Goal: Task Accomplishment & Management: Use online tool/utility

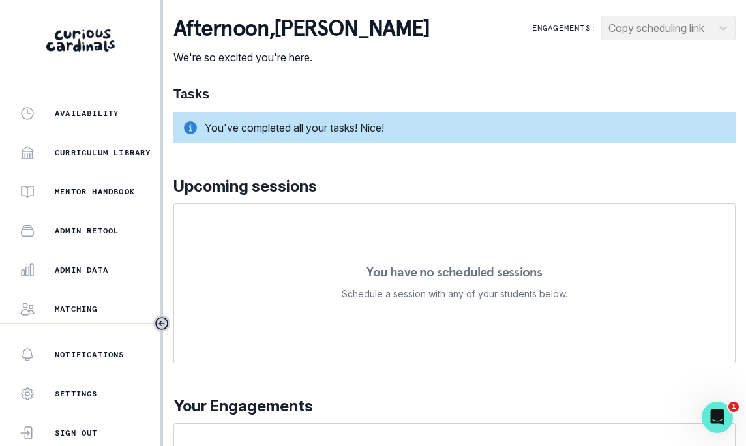
scroll to position [162, 0]
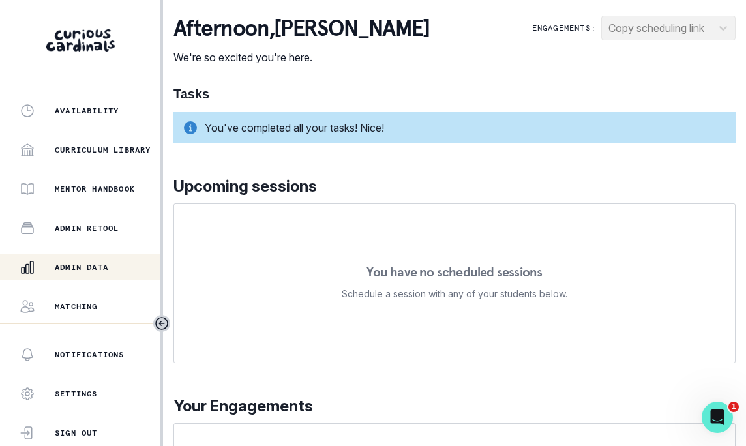
click at [79, 258] on button "Admin Data" at bounding box center [80, 267] width 160 height 26
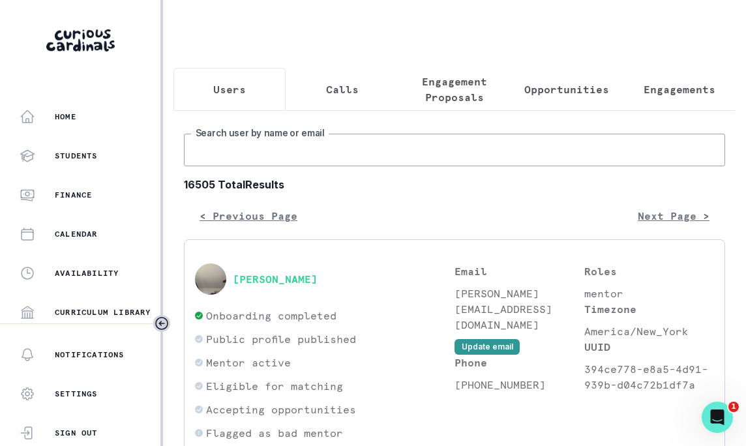
click at [314, 147] on input "Search user by name or email" at bounding box center [454, 150] width 541 height 33
type input "[PERSON_NAME]"
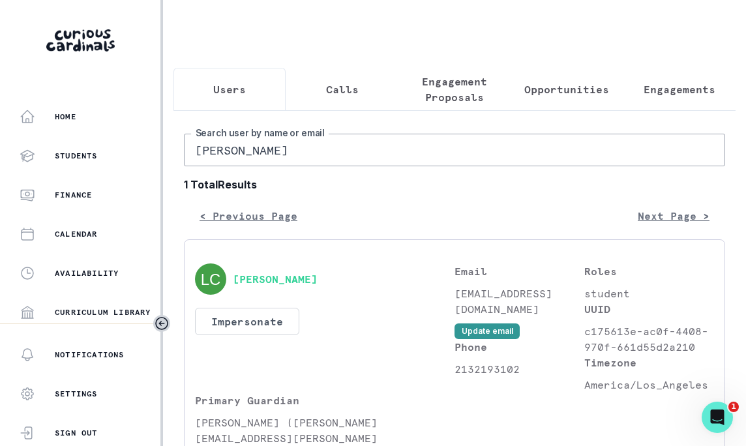
scroll to position [74, 0]
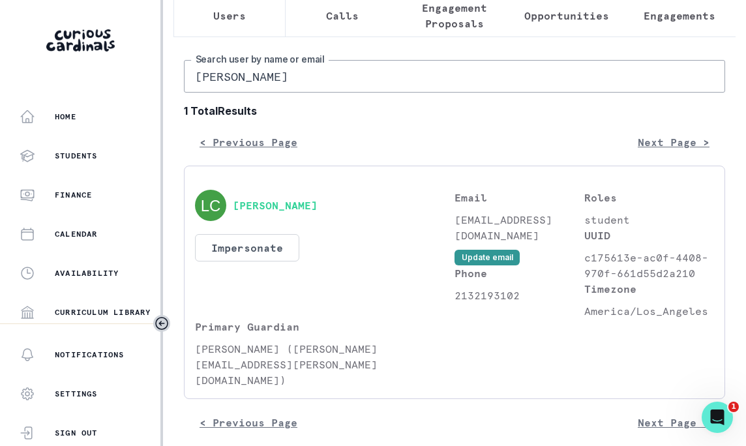
drag, startPoint x: 520, startPoint y: 236, endPoint x: 472, endPoint y: 227, distance: 49.1
click at [472, 227] on p "[EMAIL_ADDRESS][DOMAIN_NAME]" at bounding box center [519, 227] width 130 height 31
click at [620, 213] on p "student" at bounding box center [649, 220] width 130 height 16
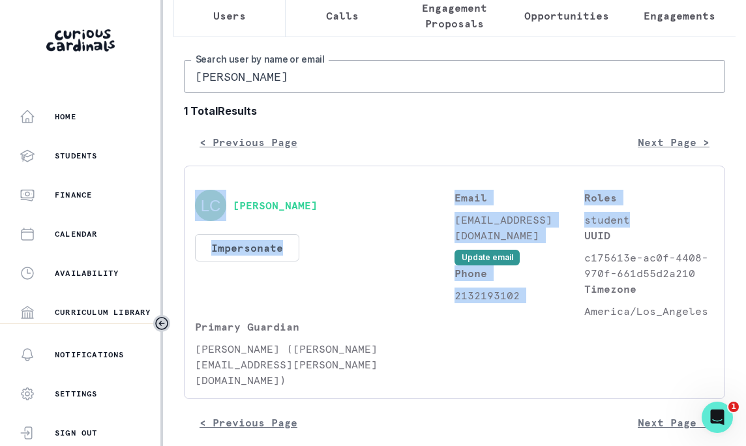
drag, startPoint x: 451, startPoint y: 218, endPoint x: 639, endPoint y: 218, distance: 187.7
click at [639, 218] on div "[PERSON_NAME] Impersonate Confirmation Are you sure? Impersonating means that w…" at bounding box center [454, 289] width 519 height 198
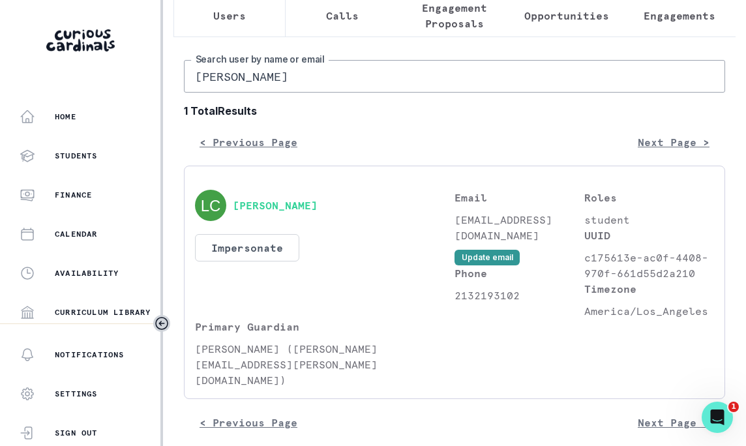
click at [433, 276] on div "[PERSON_NAME] Impersonate Confirmation Are you sure? Impersonating means that w…" at bounding box center [324, 254] width 259 height 129
click at [250, 205] on button "[PERSON_NAME]" at bounding box center [275, 205] width 85 height 13
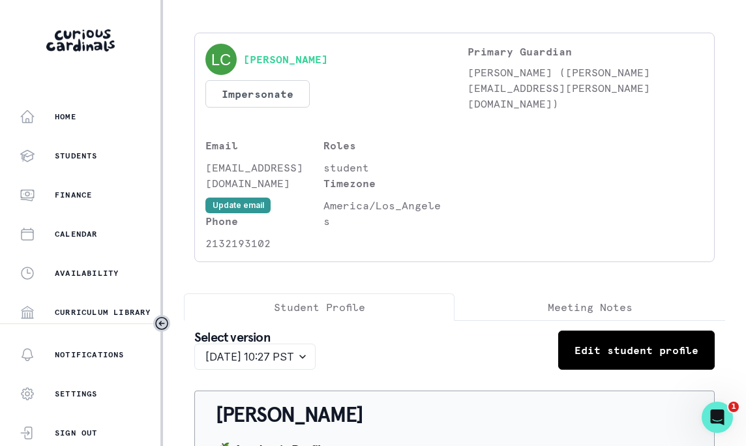
scroll to position [45, 0]
drag, startPoint x: 282, startPoint y: 182, endPoint x: 207, endPoint y: 162, distance: 76.8
click at [207, 162] on p "[EMAIL_ADDRESS][DOMAIN_NAME]" at bounding box center [264, 175] width 118 height 31
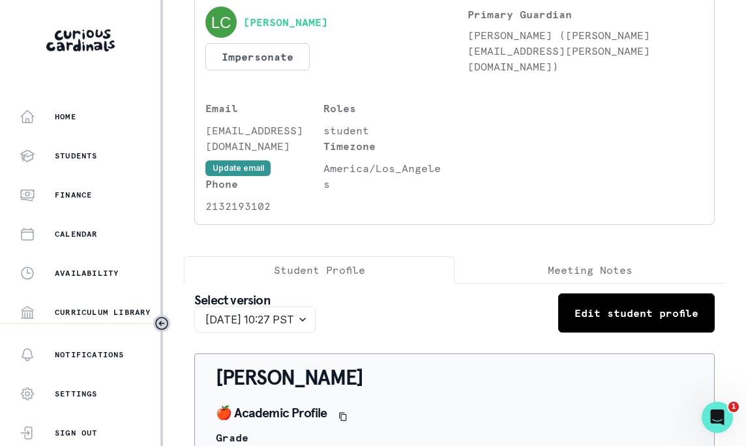
click at [287, 126] on p "[EMAIL_ADDRESS][DOMAIN_NAME]" at bounding box center [264, 138] width 118 height 31
copy div "[EMAIL_ADDRESS][DOMAIN_NAME] Update email"
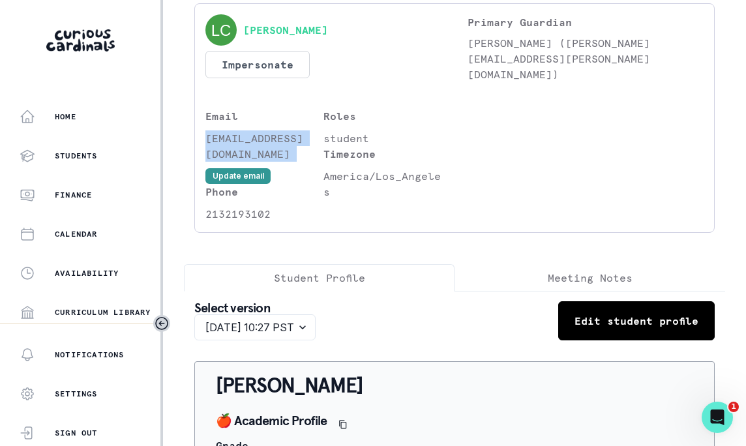
scroll to position [0, 0]
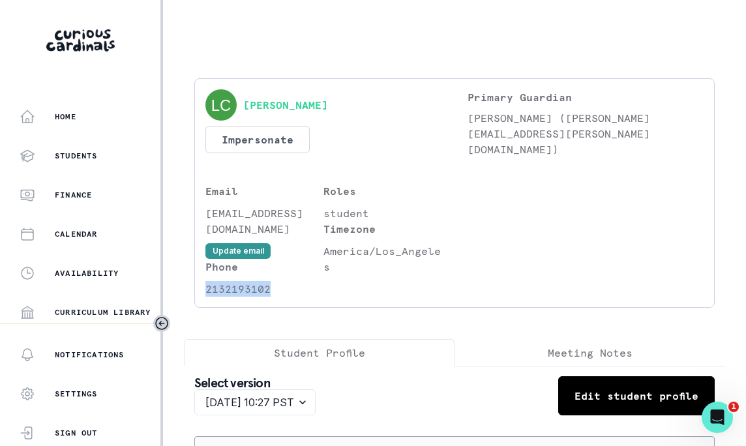
drag, startPoint x: 266, startPoint y: 285, endPoint x: 201, endPoint y: 285, distance: 64.5
click at [201, 285] on div "[PERSON_NAME] Impersonate Confirmation Are you sure? Impersonating means that w…" at bounding box center [454, 192] width 520 height 229
copy p "2132193102"
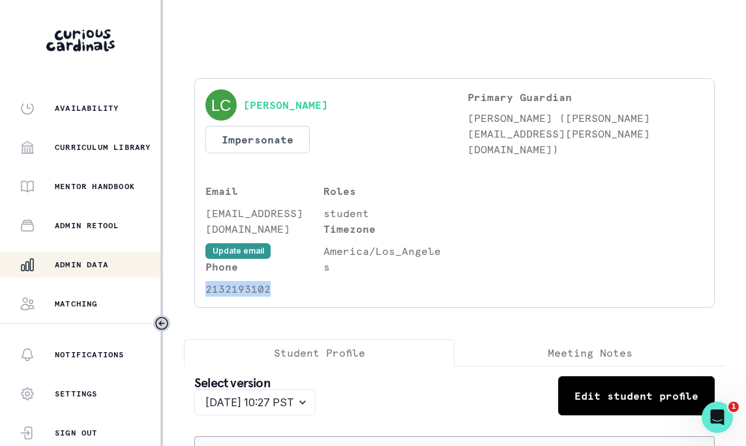
scroll to position [166, 0]
click at [93, 263] on p "Admin Data" at bounding box center [81, 263] width 53 height 10
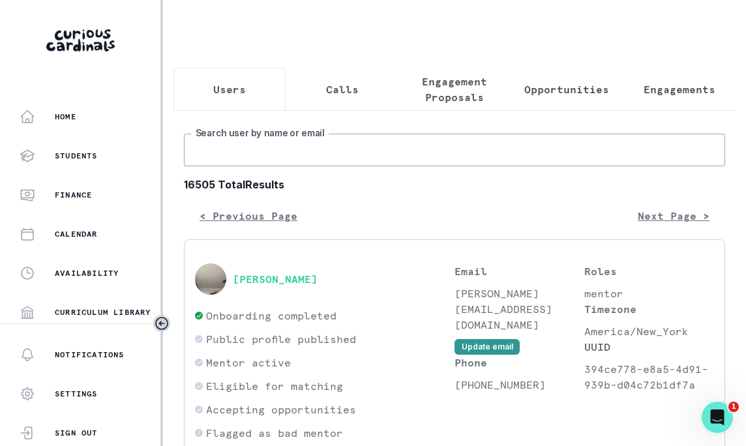
click at [267, 157] on input "Search user by name or email" at bounding box center [454, 150] width 541 height 33
type input "["
type input "[PERSON_NAME] m"
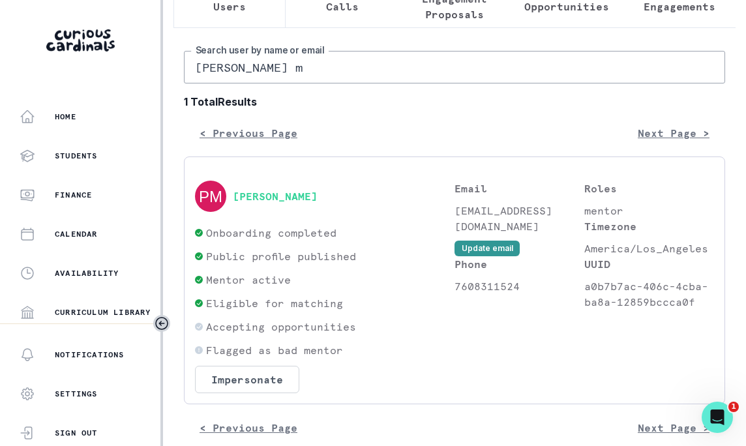
scroll to position [83, 0]
drag, startPoint x: 472, startPoint y: 222, endPoint x: 456, endPoint y: 212, distance: 19.3
click at [456, 212] on p "[EMAIL_ADDRESS][DOMAIN_NAME]" at bounding box center [519, 217] width 130 height 31
copy p "[EMAIL_ADDRESS][DOMAIN_NAME]"
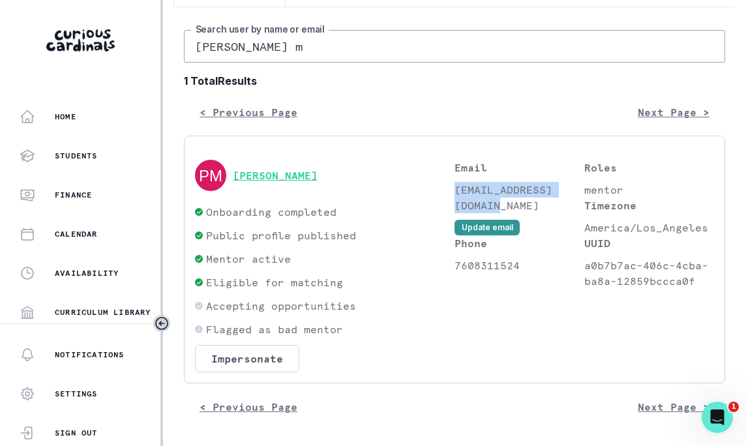
click at [280, 173] on button "[PERSON_NAME]" at bounding box center [275, 175] width 85 height 13
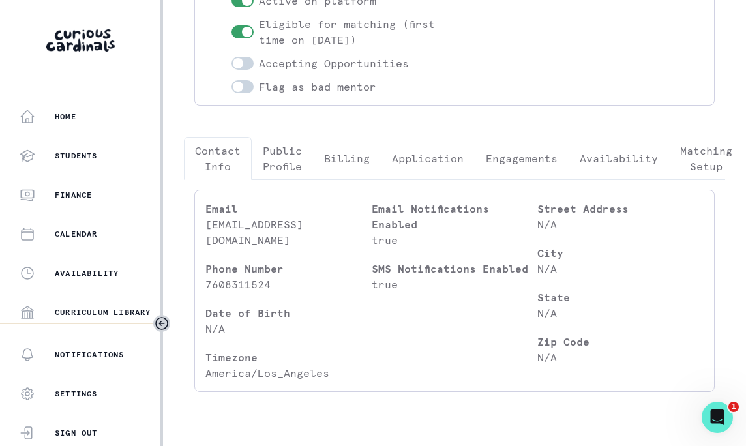
scroll to position [237, 0]
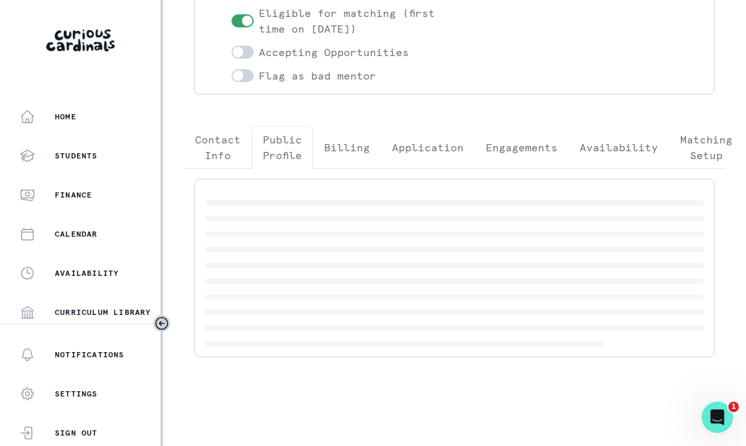
click at [278, 135] on p "Public Profile" at bounding box center [282, 147] width 39 height 31
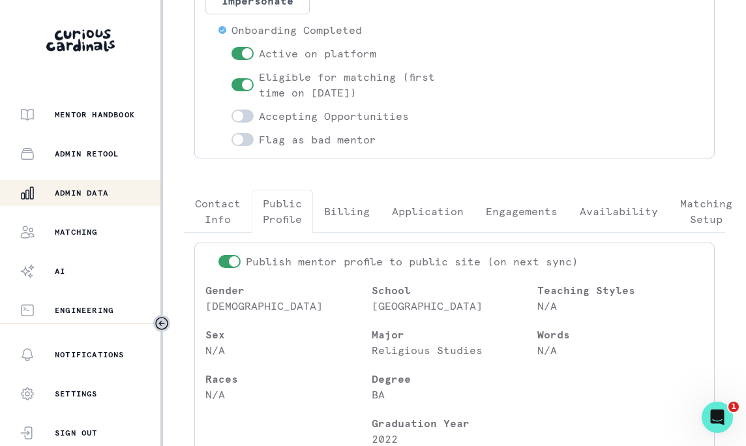
click at [95, 194] on p "Admin Data" at bounding box center [81, 193] width 53 height 10
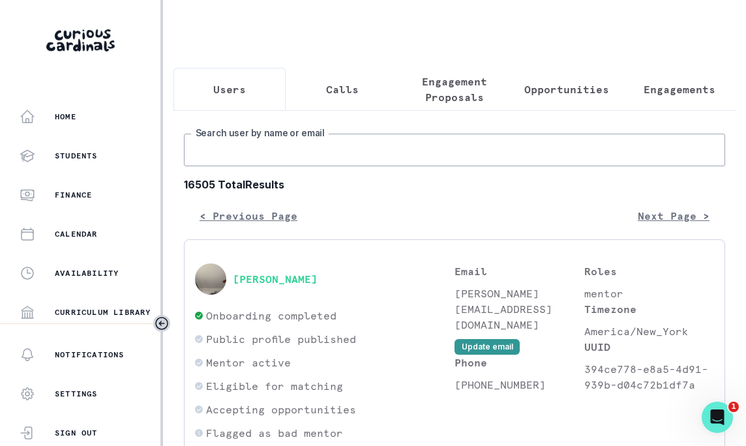
click at [269, 148] on input "Search user by name or email" at bounding box center [454, 150] width 541 height 33
type input "[PERSON_NAME]"
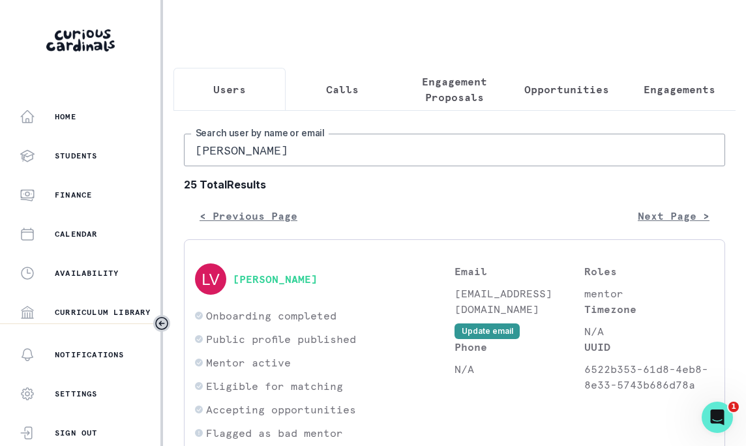
click at [274, 141] on input "[PERSON_NAME]" at bounding box center [454, 150] width 541 height 33
click at [246, 155] on input "[PERSON_NAME]" at bounding box center [454, 150] width 541 height 33
type input "[PERSON_NAME]"
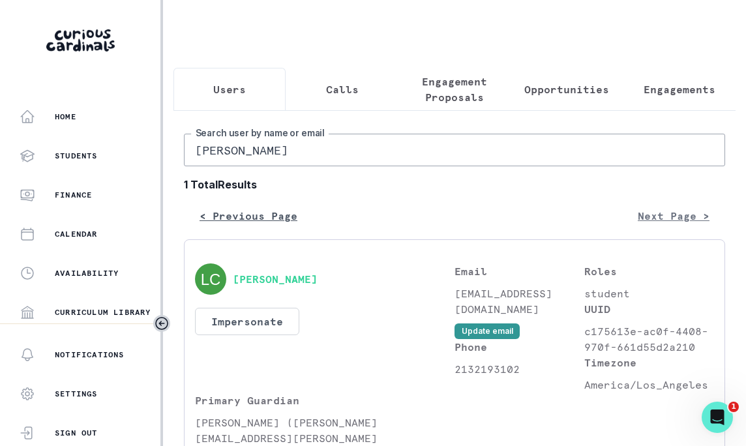
scroll to position [74, 0]
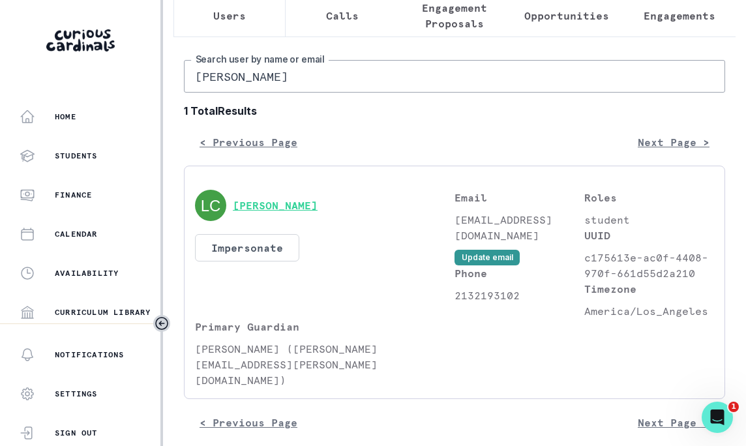
click at [278, 201] on button "[PERSON_NAME]" at bounding box center [275, 205] width 85 height 13
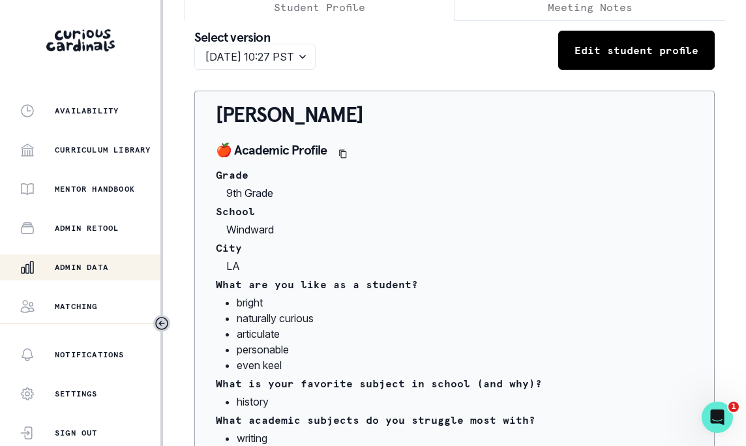
scroll to position [166, 0]
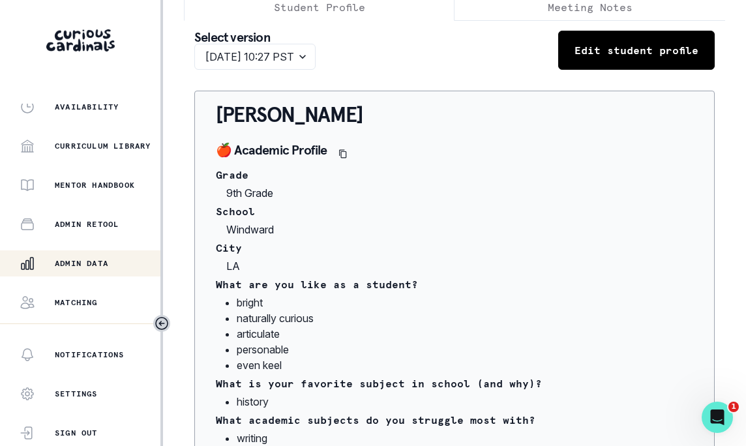
click at [87, 267] on p "Admin Data" at bounding box center [81, 263] width 53 height 10
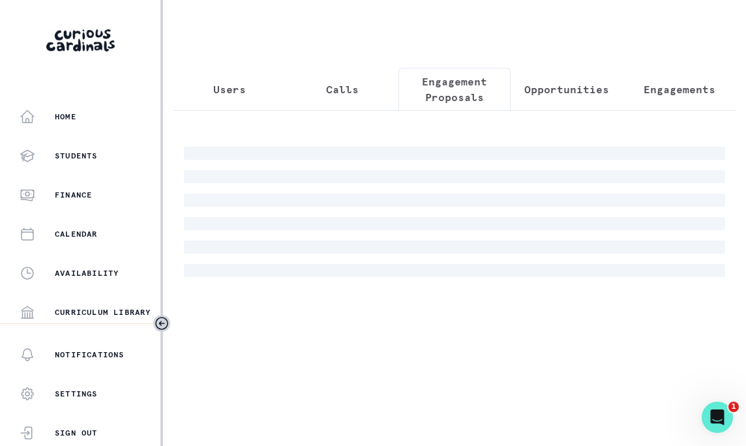
click at [465, 83] on p "Engagement Proposals" at bounding box center [454, 89] width 90 height 31
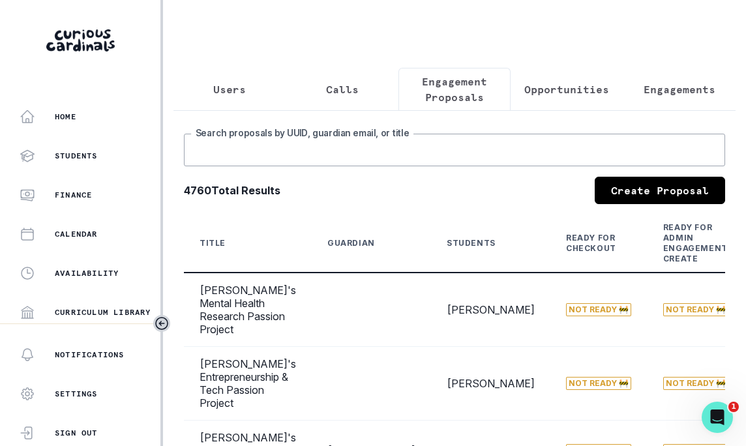
click at [374, 153] on input "Search proposals by UUID, guardian email, or title" at bounding box center [454, 150] width 541 height 33
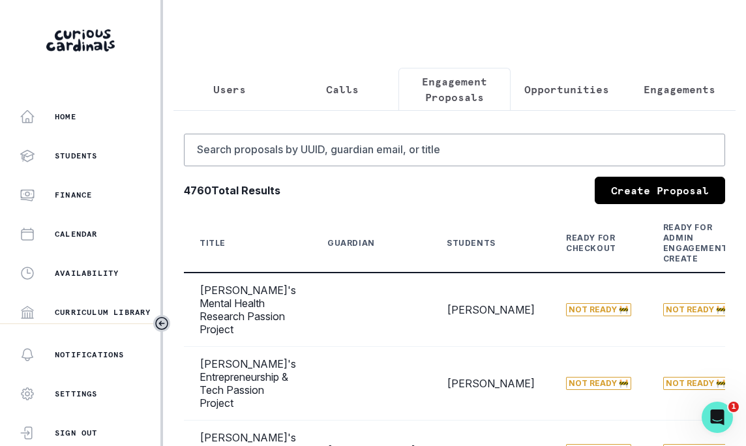
click at [233, 92] on p "Users" at bounding box center [229, 89] width 33 height 16
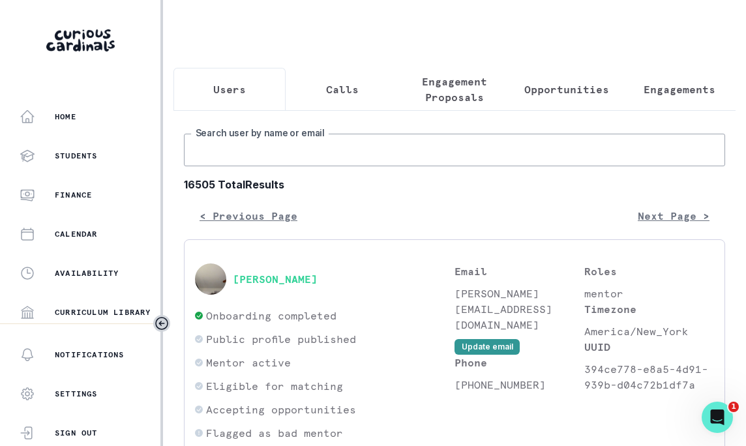
click at [289, 156] on input "Search user by name or email" at bounding box center [454, 150] width 541 height 33
type input "[PERSON_NAME]"
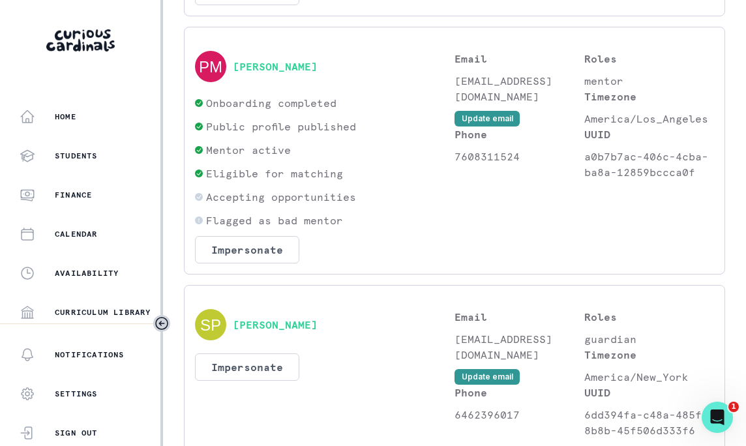
scroll to position [928, 0]
click at [269, 252] on button "Impersonate" at bounding box center [247, 248] width 104 height 27
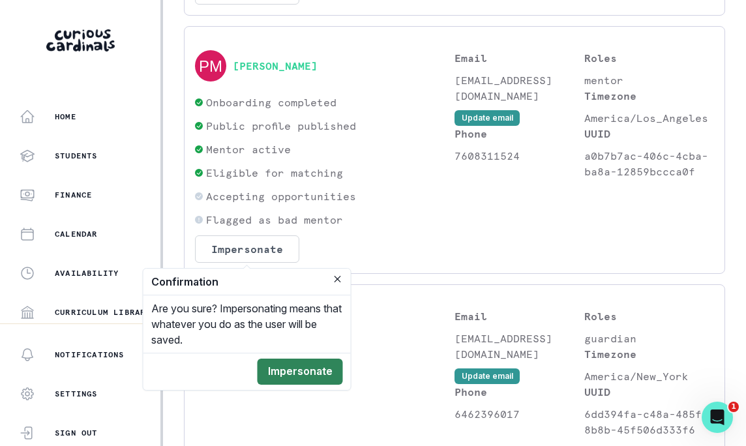
click at [302, 374] on button "Impersonate" at bounding box center [300, 372] width 85 height 26
